Goal: Task Accomplishment & Management: Manage account settings

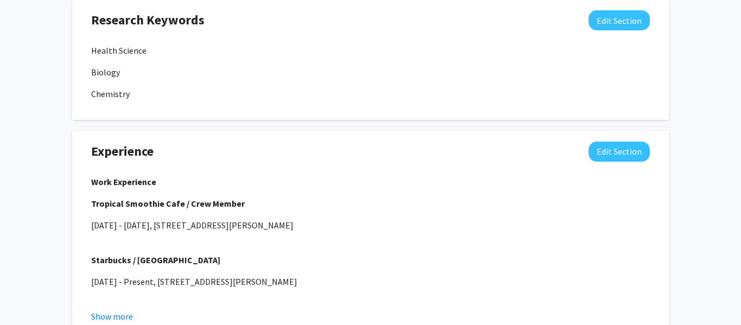
scroll to position [647, 0]
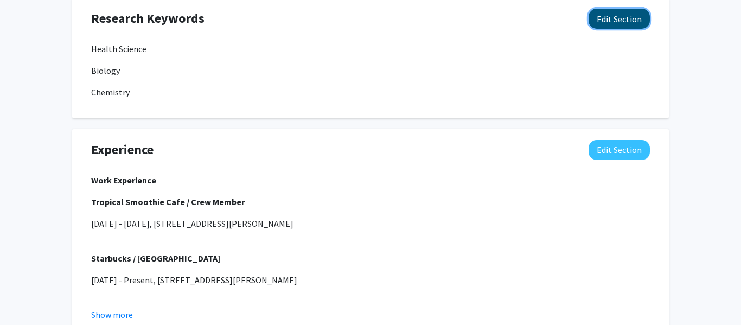
click at [625, 17] on button "Edit Section" at bounding box center [619, 19] width 61 height 20
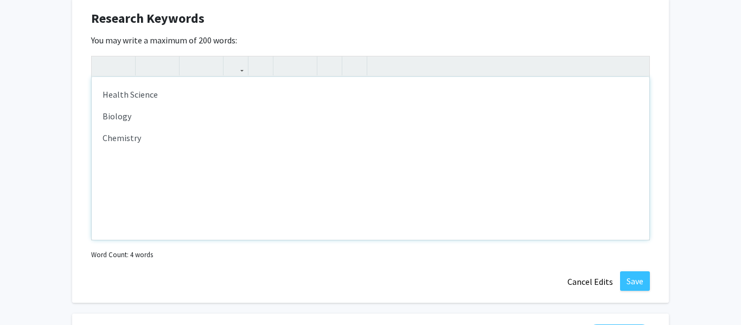
drag, startPoint x: 168, startPoint y: 140, endPoint x: 93, endPoint y: 138, distance: 74.3
click at [93, 138] on div "Health Science Biology Chemistry" at bounding box center [371, 158] width 558 height 163
type textarea "<p>Health Science</p><p>Biology</p><p><br></p>"
type textarea "<p>Health Science</p><p>Biology</p>"
click at [636, 283] on button "Save" at bounding box center [635, 281] width 30 height 20
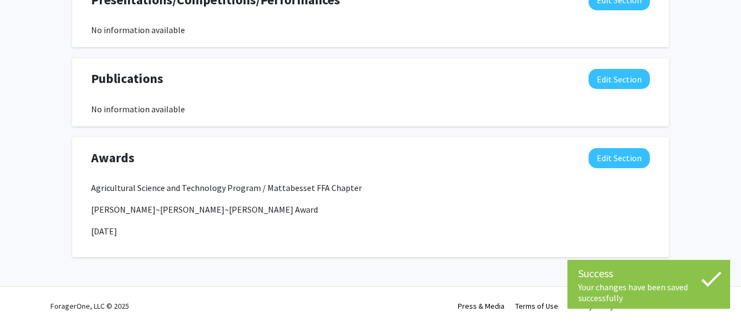
scroll to position [0, 0]
